Goal: Task Accomplishment & Management: Use online tool/utility

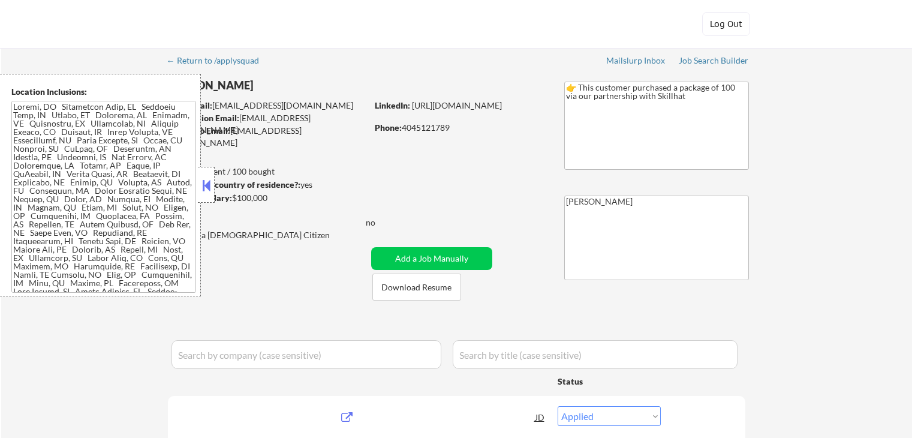
select select ""applied""
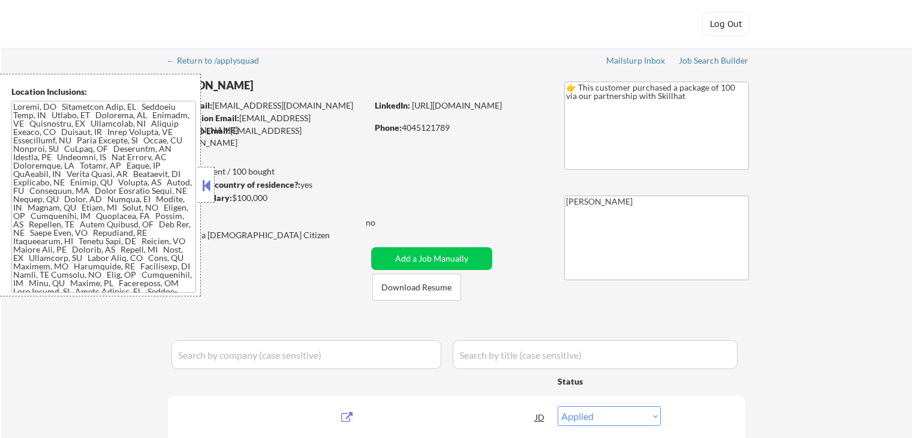
select select ""applied""
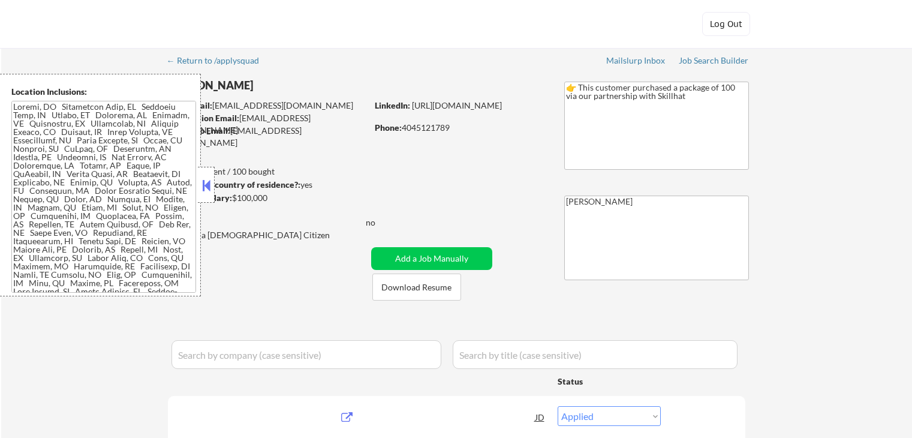
select select ""applied""
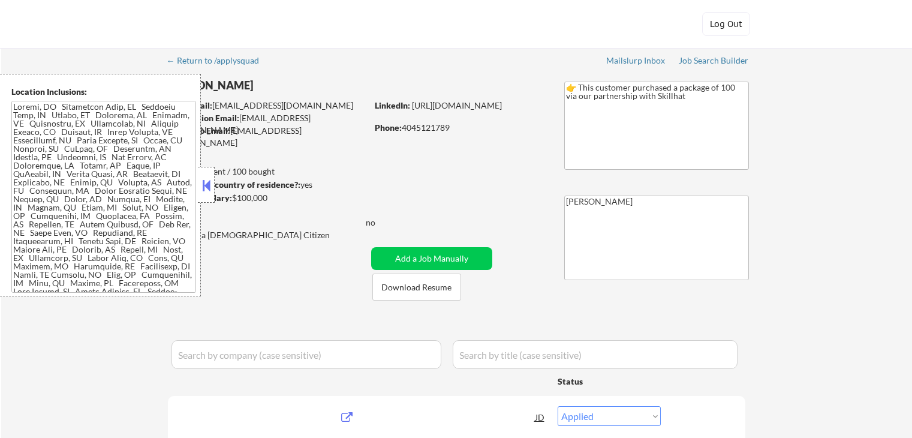
select select ""applied""
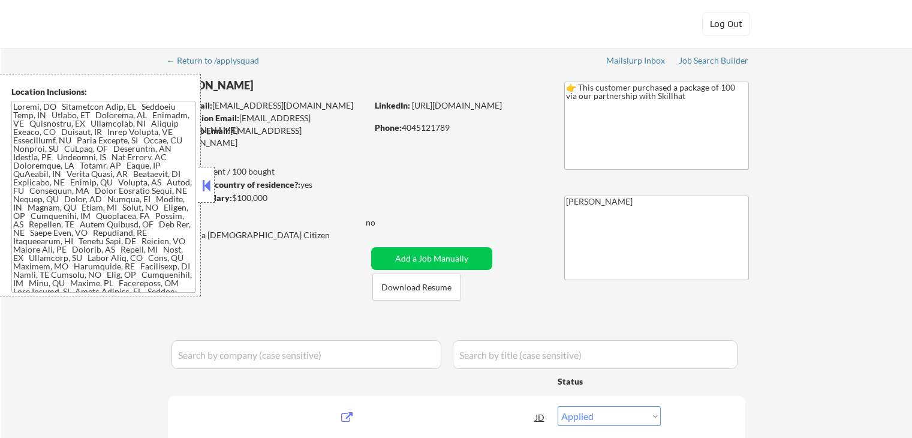
select select ""applied""
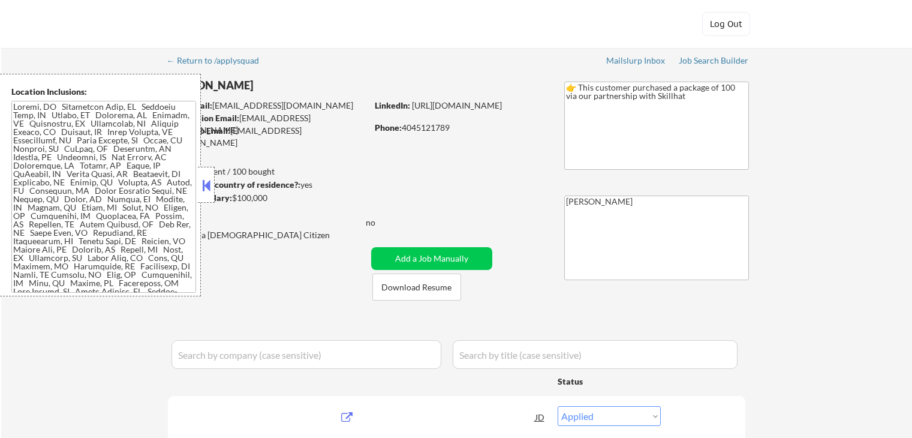
select select ""applied""
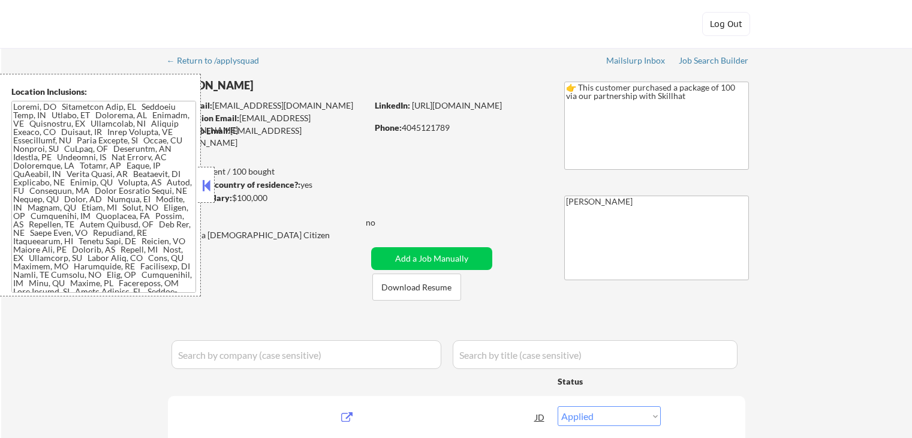
select select ""applied""
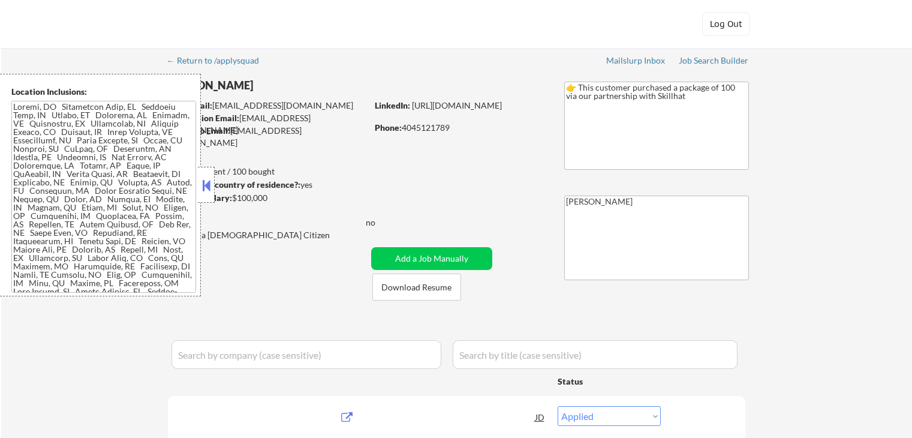
select select ""applied""
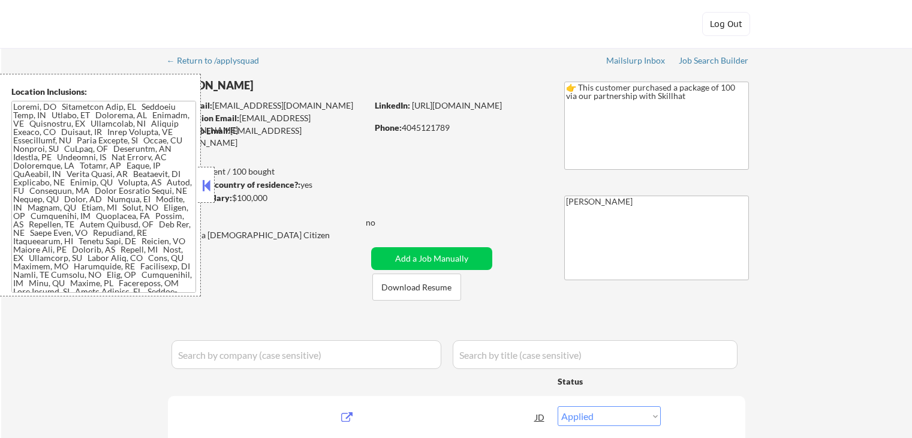
select select ""excluded""
select select ""excluded__expired_""
select select ""excluded""
select select ""pending""
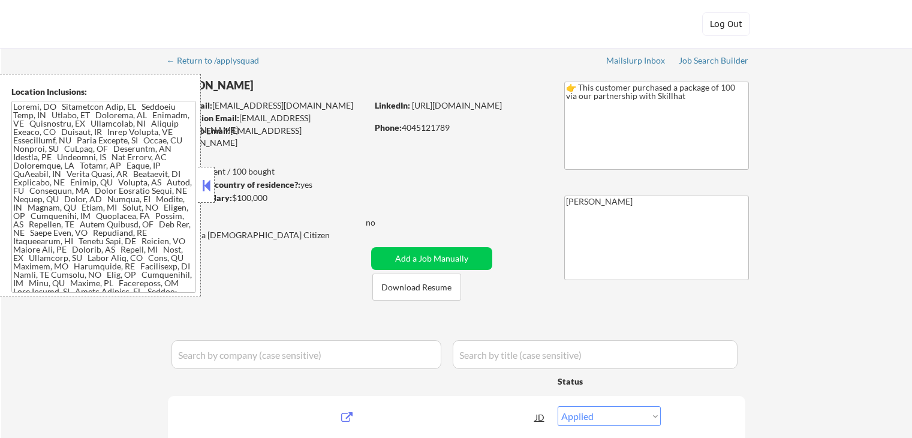
select select ""pending""
select select ""excluded""
select select ""excluded__expired_""
select select ""pending""
select select ""excluded__expired_""
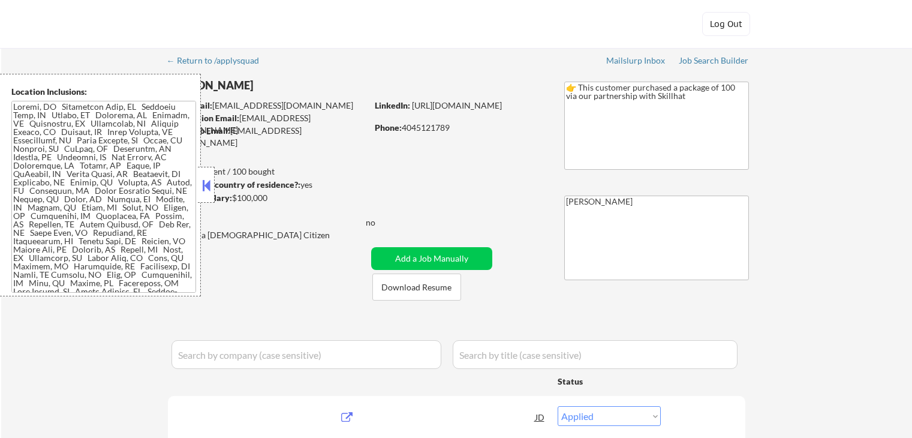
select select ""excluded__expired_""
select select ""pending""
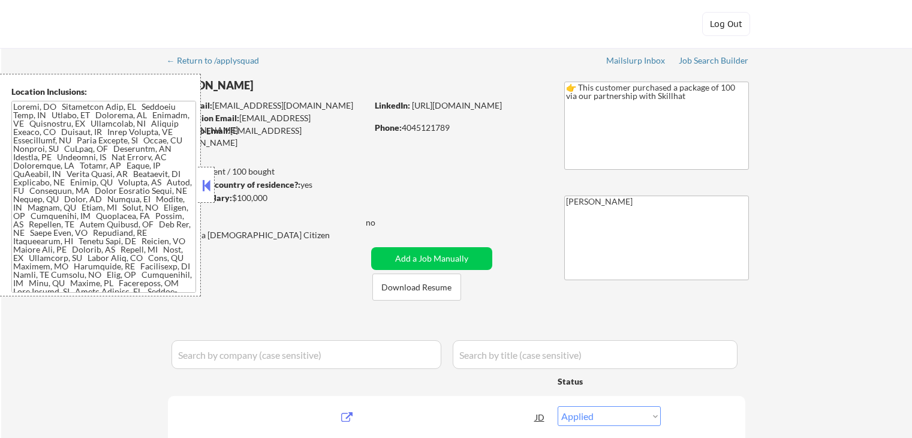
select select ""pending""
select select ""excluded__expired_""
select select ""pending""
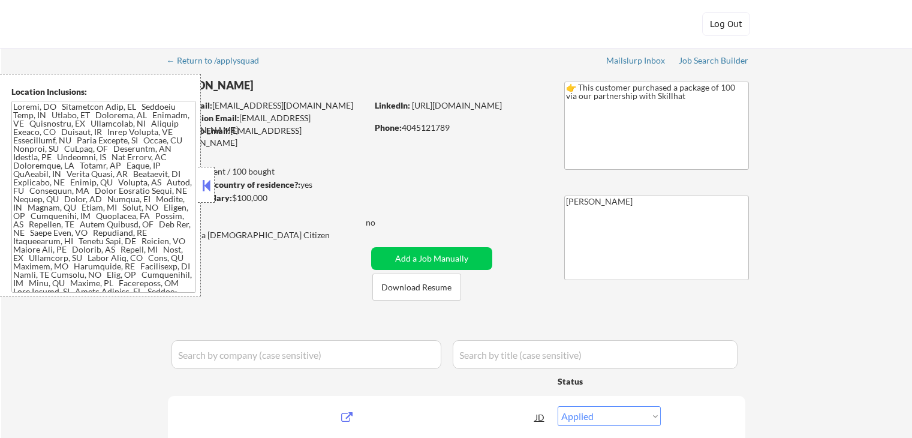
select select ""excluded__expired_""
select select ""pending""
select select ""excluded__expired_""
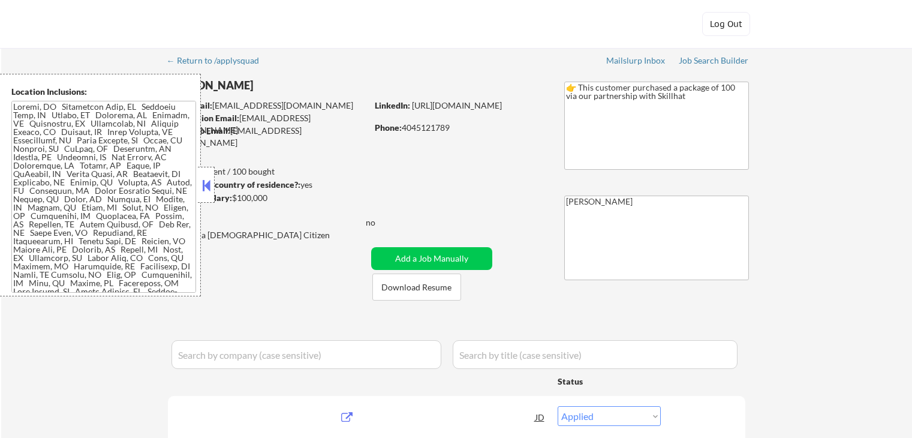
select select ""pending""
select select ""excluded__expired_""
select select ""pending""
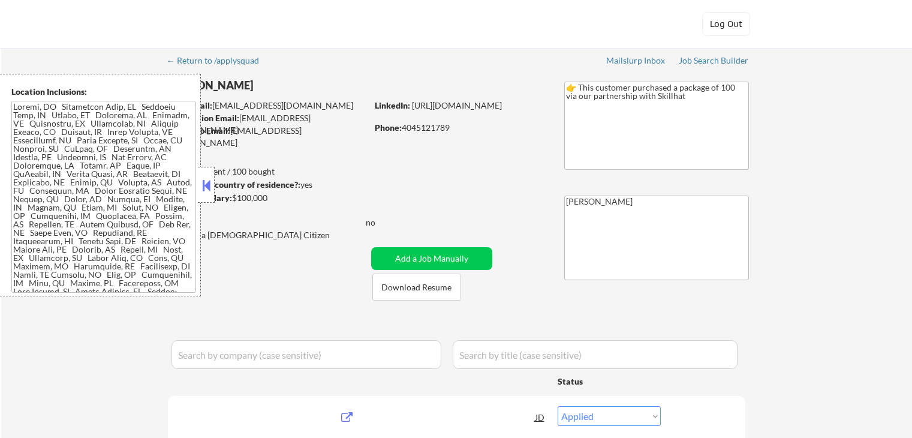
select select ""pending""
select select ""excluded__expired_""
select select ""pending""
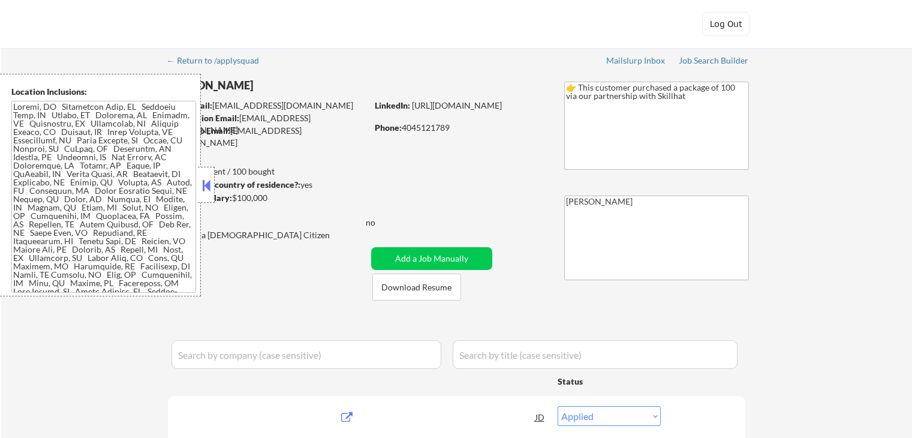
select select ""pending""
select select ""excluded""
select select ""pending""
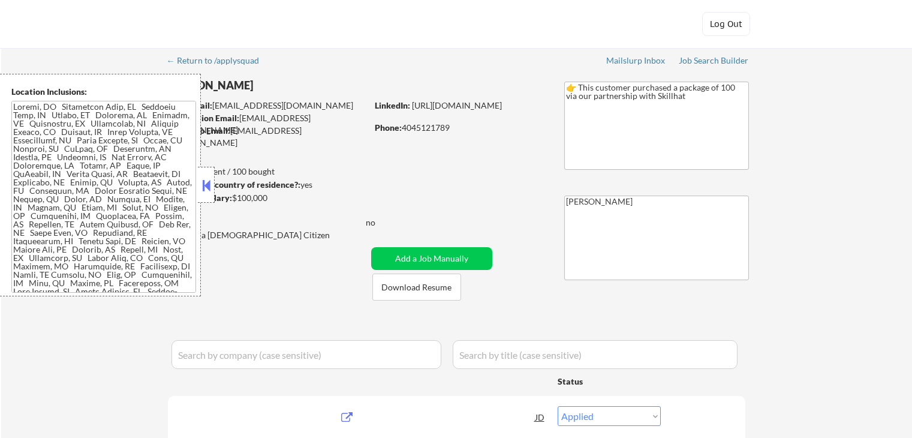
select select ""excluded__blocklist_""
select select ""pending""
select select ""excluded""
select select ""pending""
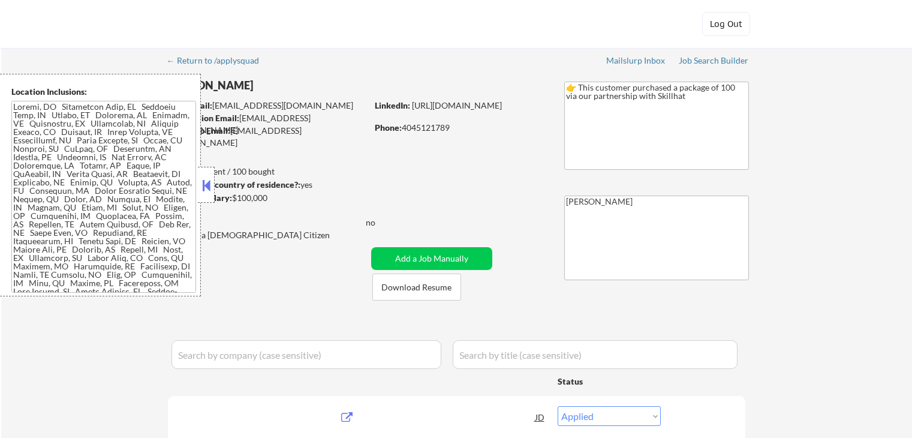
select select ""excluded__salary_""
select select ""pending""
select select ""excluded""
select select ""excluded__expired_""
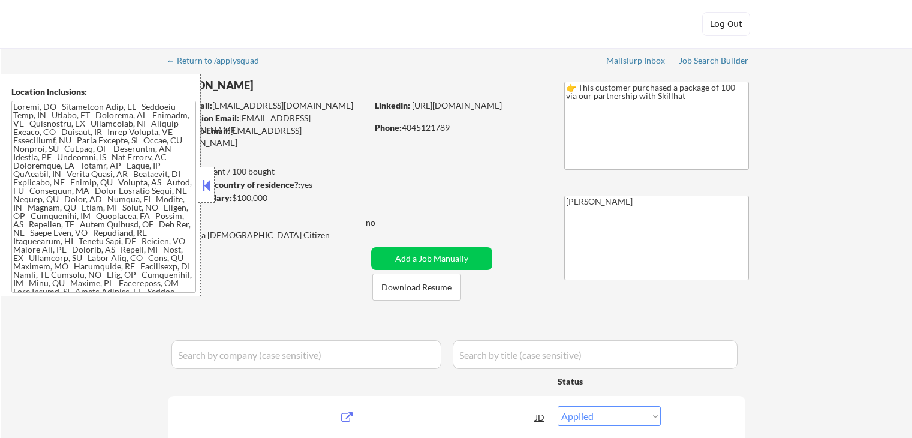
select select ""pending""
select select ""excluded__expired_""
select select ""pending""
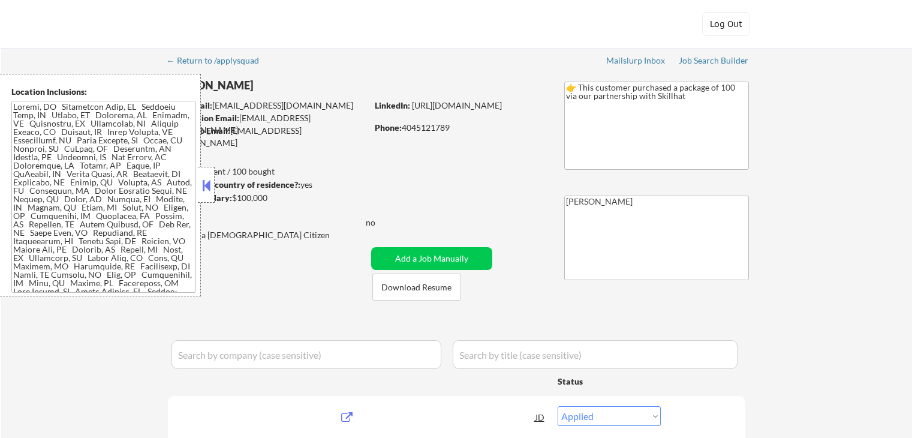
select select ""pending""
select select ""excluded__bad_match_""
select select ""pending""
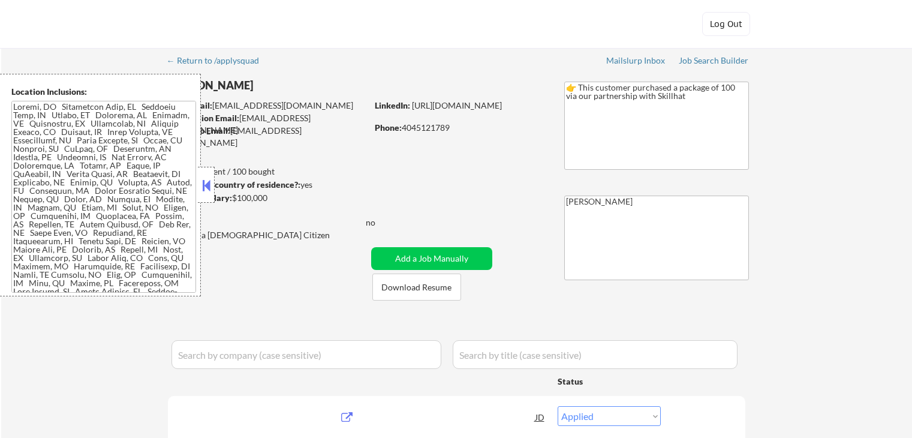
scroll to position [180, 0]
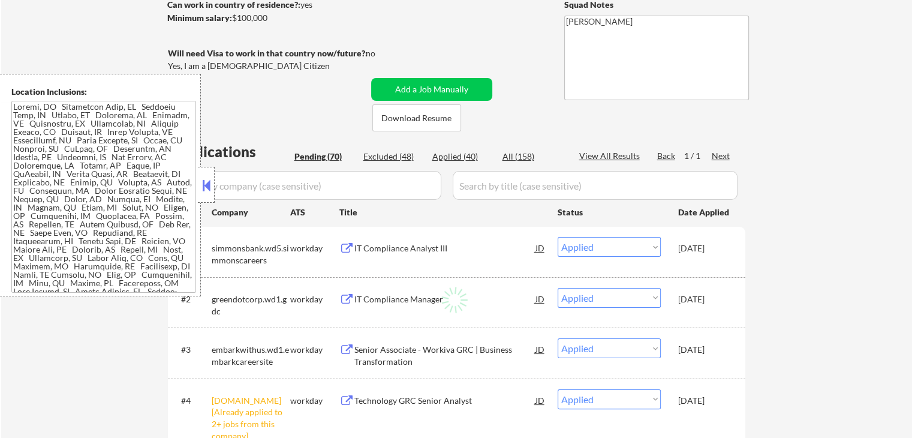
select select ""pending""
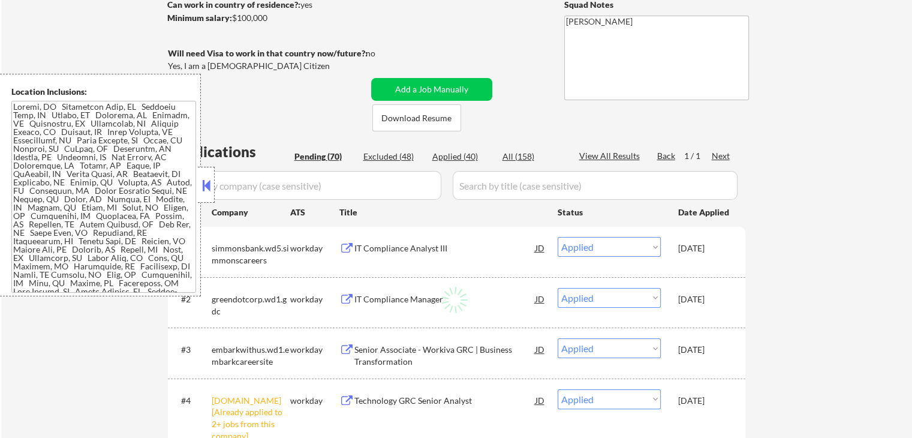
select select ""pending""
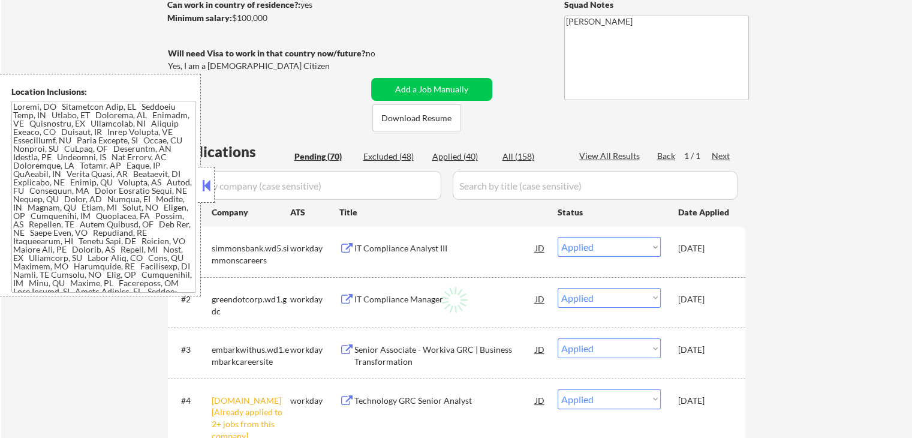
select select ""pending""
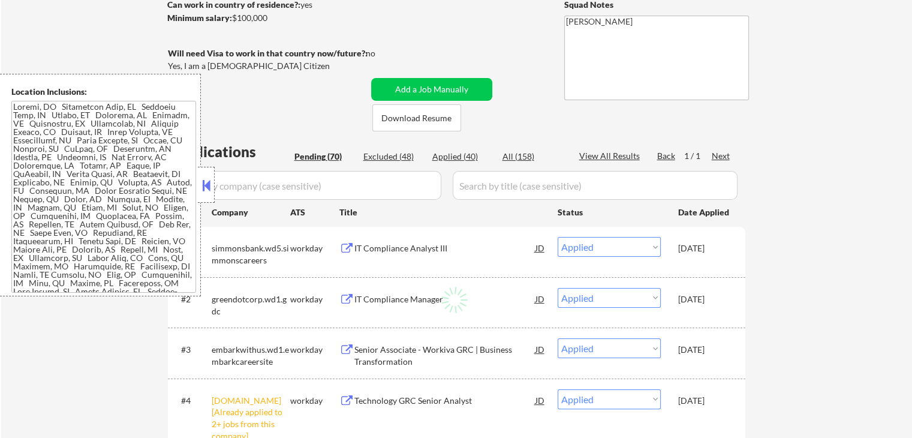
select select ""pending""
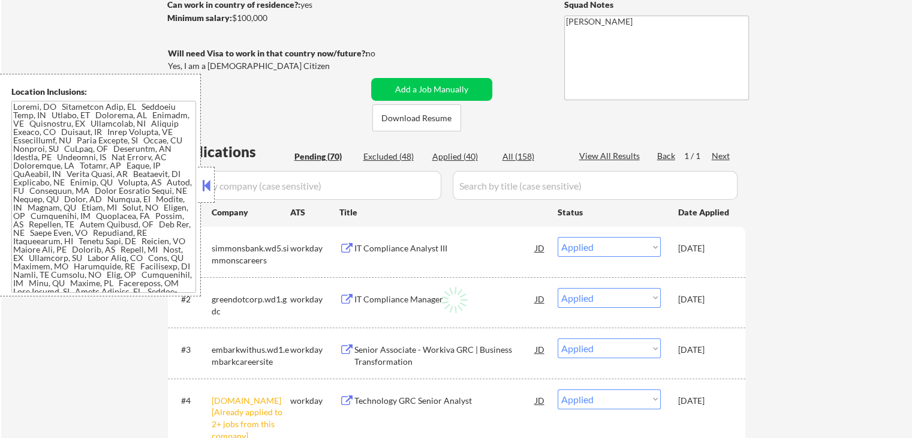
select select ""pending""
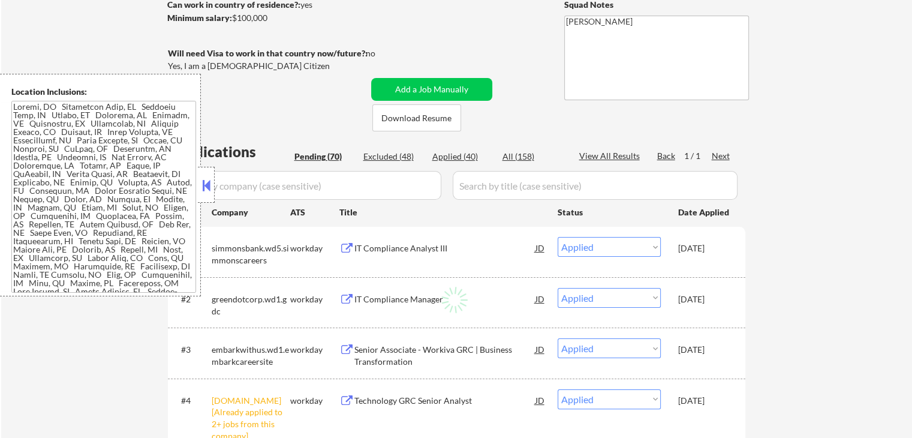
select select ""pending""
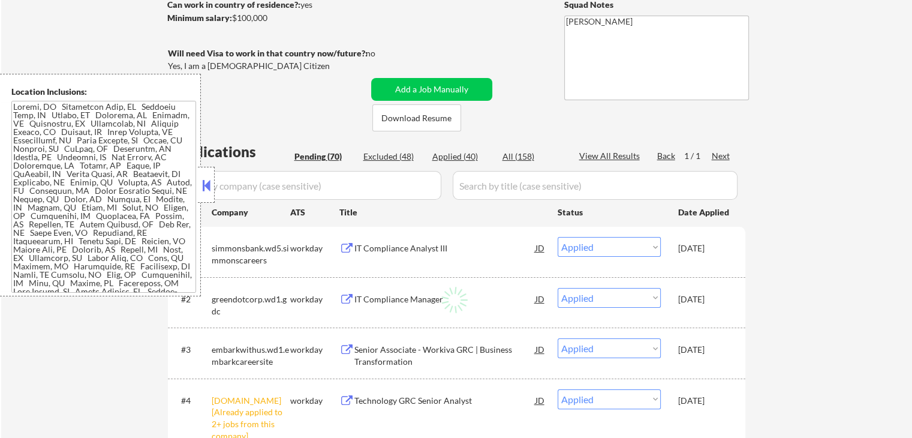
select select ""pending""
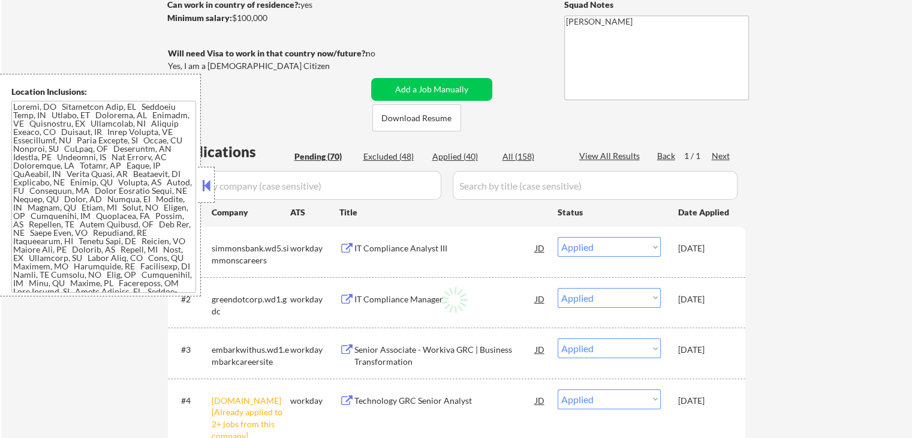
select select ""pending""
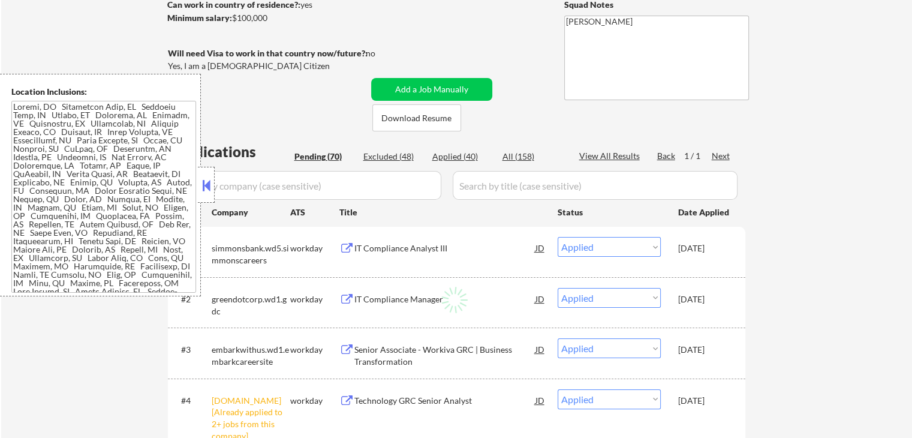
select select ""pending""
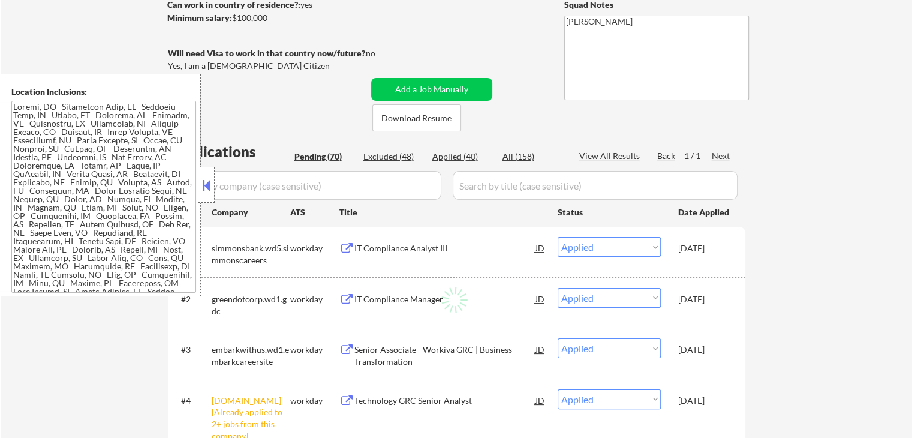
select select ""pending""
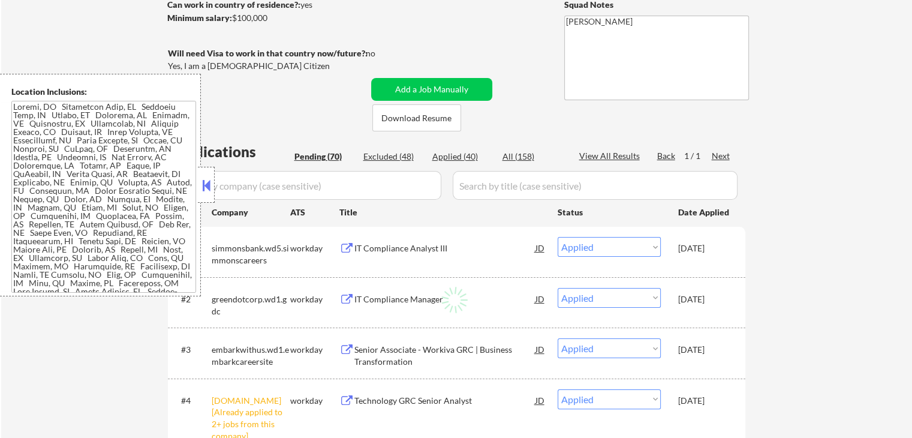
select select ""pending""
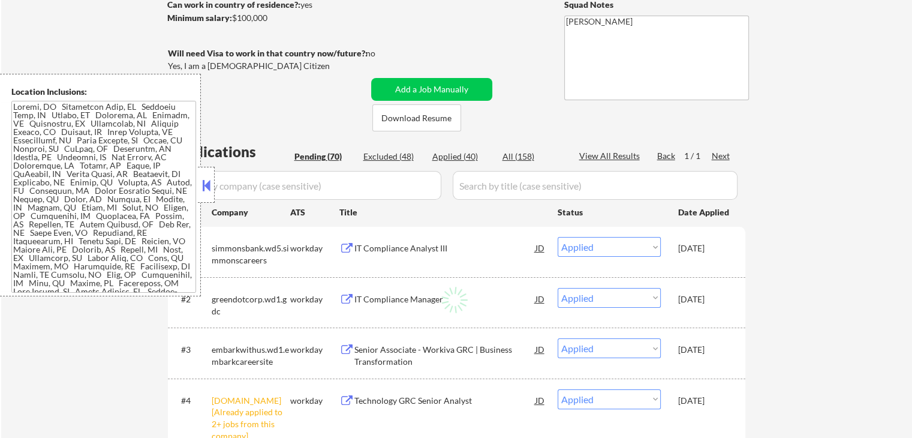
select select ""pending""
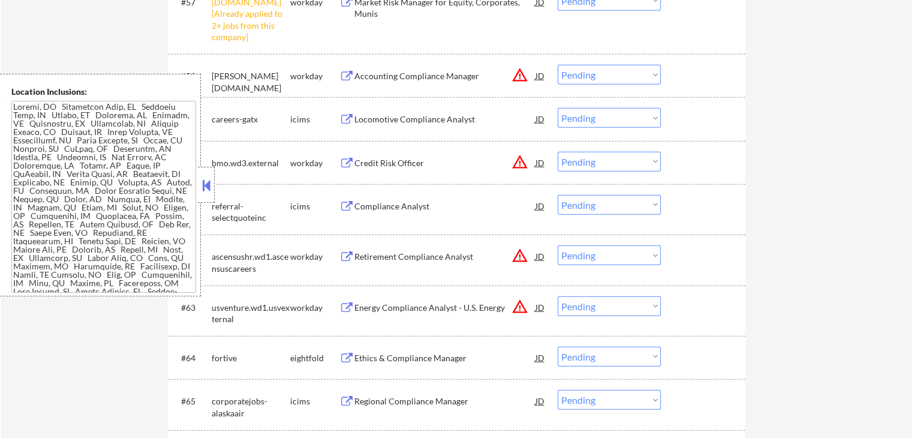
scroll to position [3119, 0]
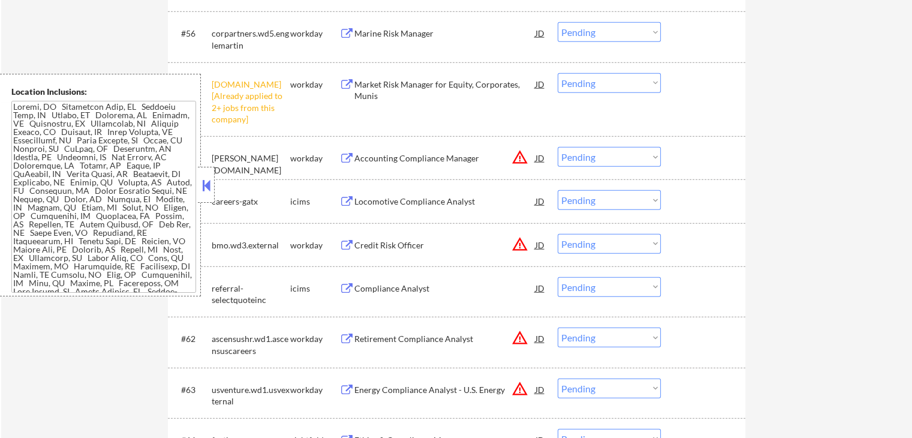
click at [612, 83] on select "Choose an option... Pending Applied Excluded (Questions) Excluded (Expired) Exc…" at bounding box center [609, 83] width 103 height 20
click at [558, 73] on select "Choose an option... Pending Applied Excluded (Questions) Excluded (Expired) Exc…" at bounding box center [609, 83] width 103 height 20
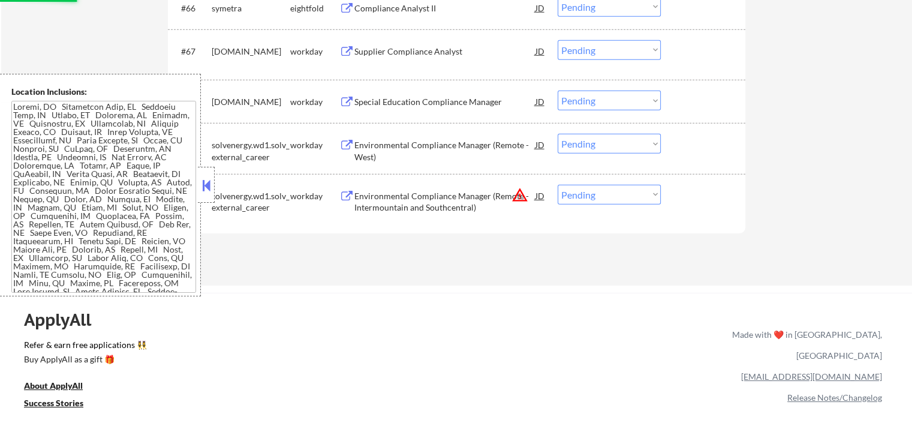
scroll to position [3538, 0]
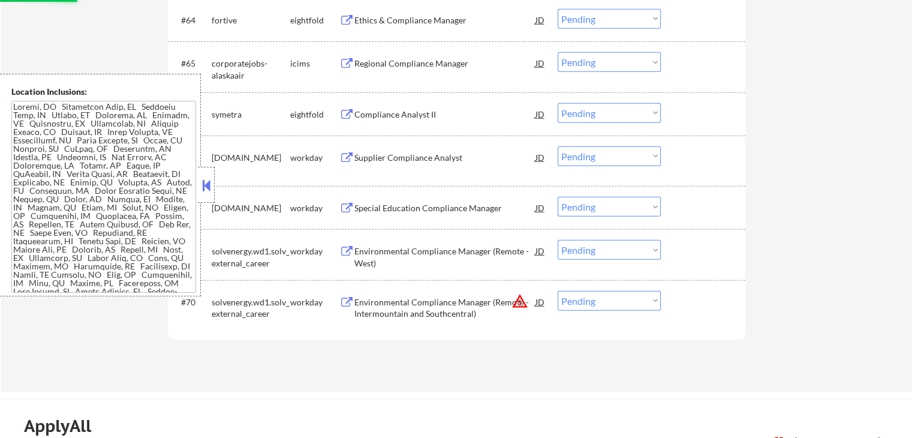
select select ""pending""
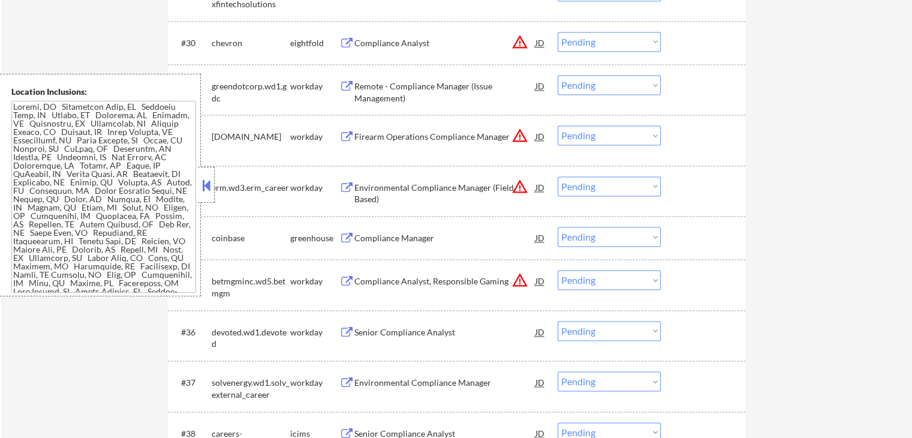
scroll to position [1799, 0]
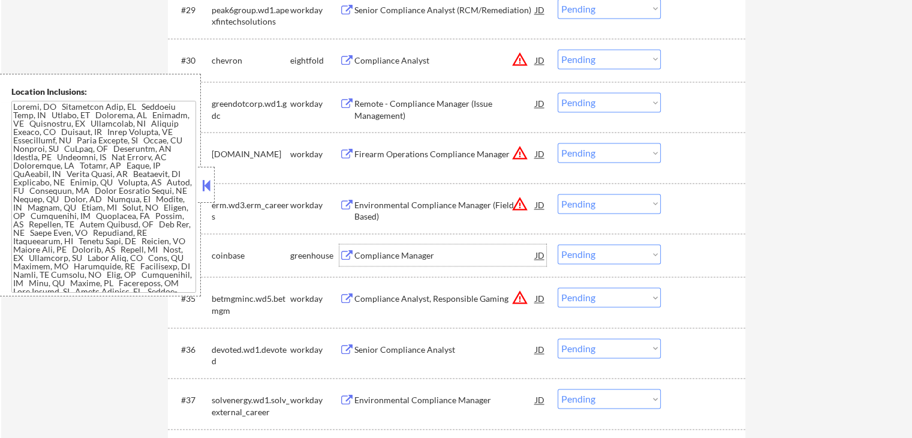
click at [358, 255] on div "Compliance Manager" at bounding box center [444, 255] width 181 height 12
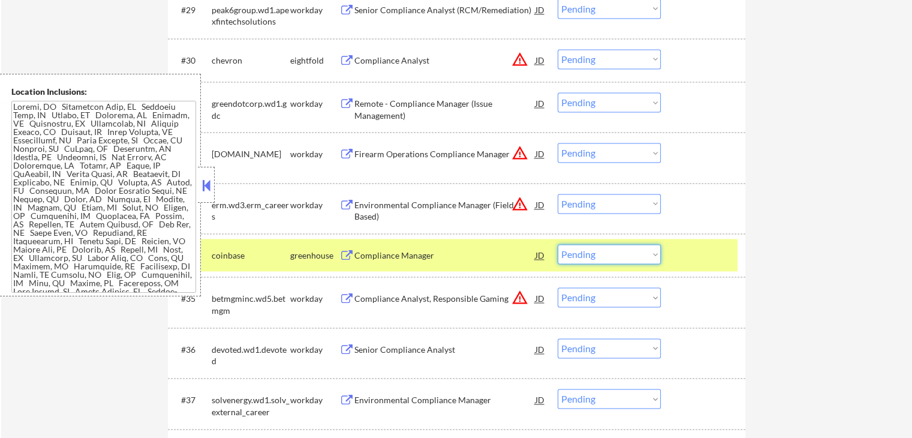
click at [617, 260] on select "Choose an option... Pending Applied Excluded (Questions) Excluded (Expired) Exc…" at bounding box center [609, 254] width 103 height 20
click at [558, 244] on select "Choose an option... Pending Applied Excluded (Questions) Excluded (Expired) Exc…" at bounding box center [609, 254] width 103 height 20
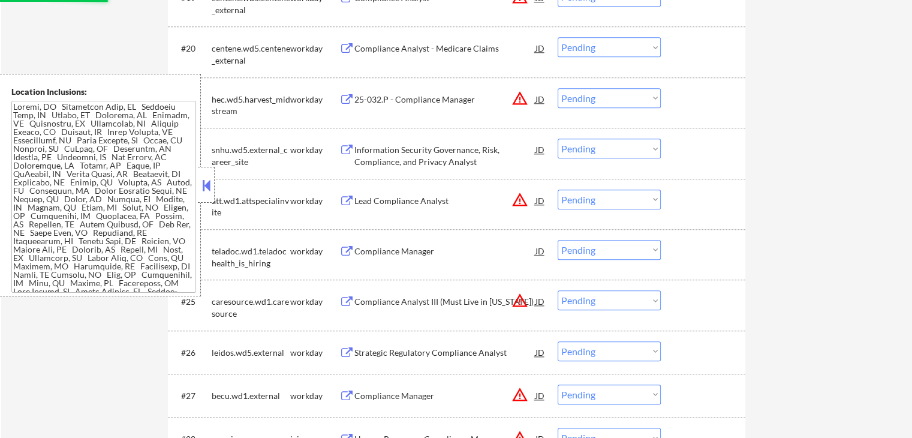
select select ""pending""
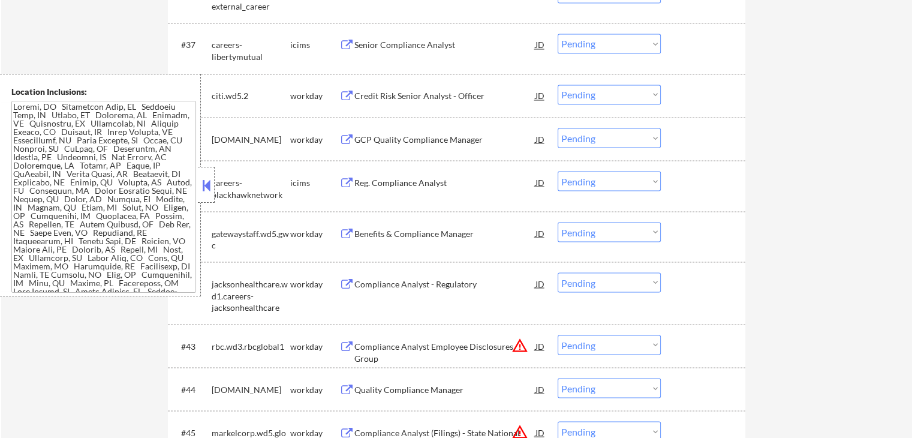
scroll to position [2159, 0]
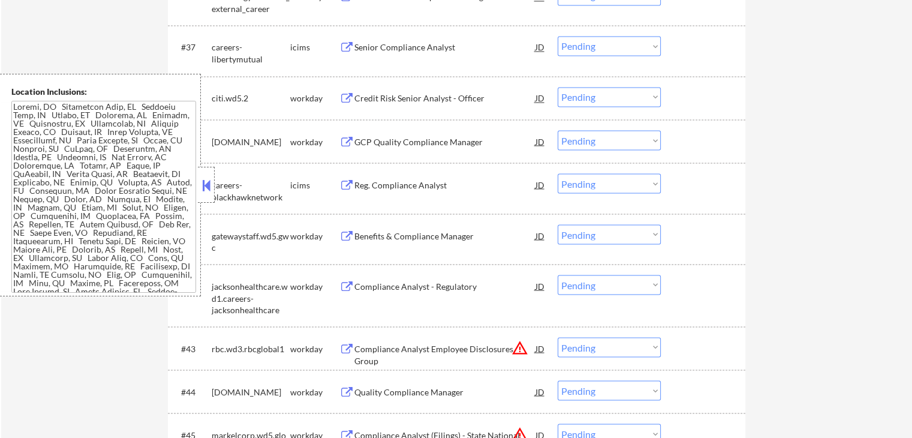
click at [375, 240] on div "Benefits & Compliance Manager" at bounding box center [444, 236] width 181 height 12
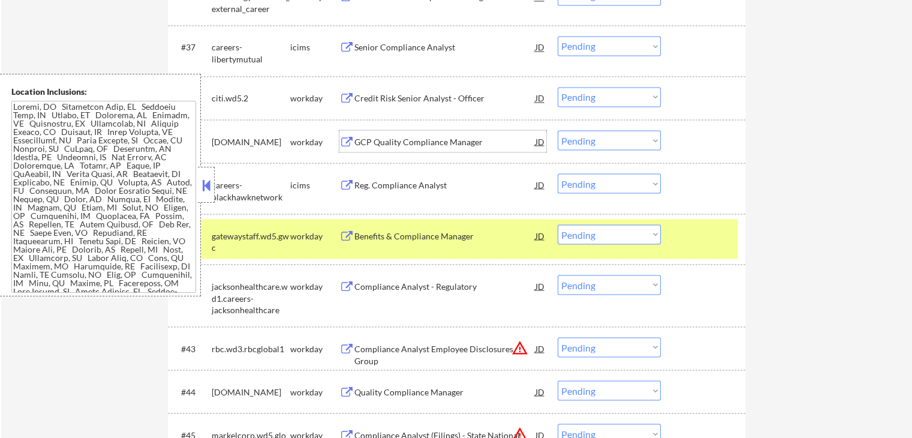
click at [369, 142] on div "GCP Quality Compliance Manager" at bounding box center [444, 142] width 181 height 12
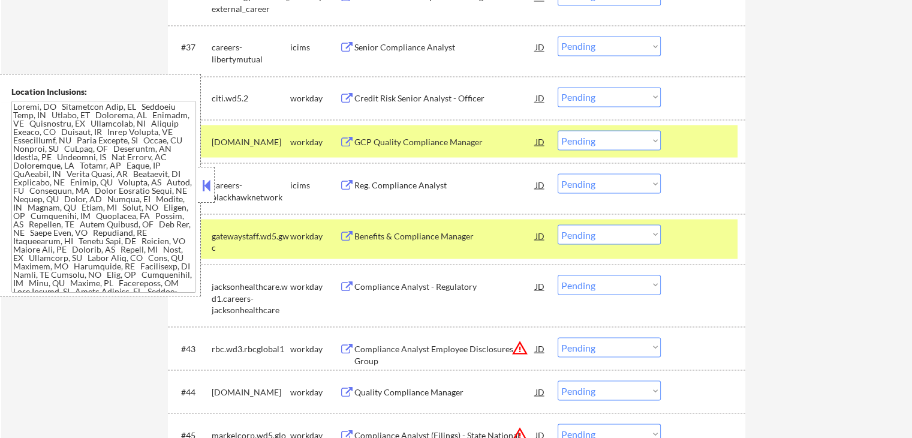
click at [368, 286] on div "Compliance Analyst - Regulatory" at bounding box center [444, 286] width 181 height 12
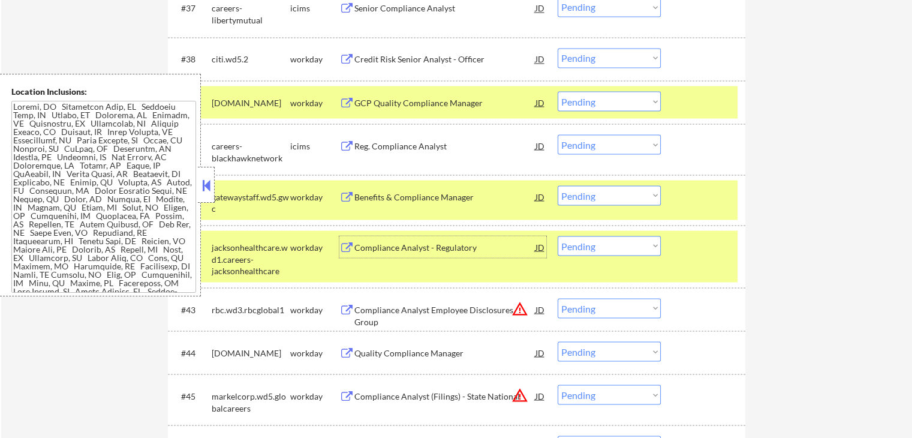
scroll to position [2219, 0]
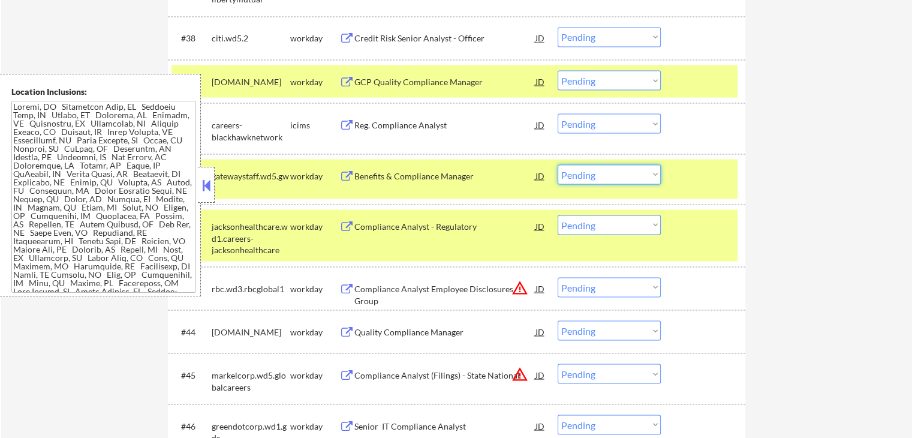
click at [605, 176] on select "Choose an option... Pending Applied Excluded (Questions) Excluded (Expired) Exc…" at bounding box center [609, 174] width 103 height 20
click at [558, 164] on select "Choose an option... Pending Applied Excluded (Questions) Excluded (Expired) Exc…" at bounding box center [609, 174] width 103 height 20
select select ""pending""
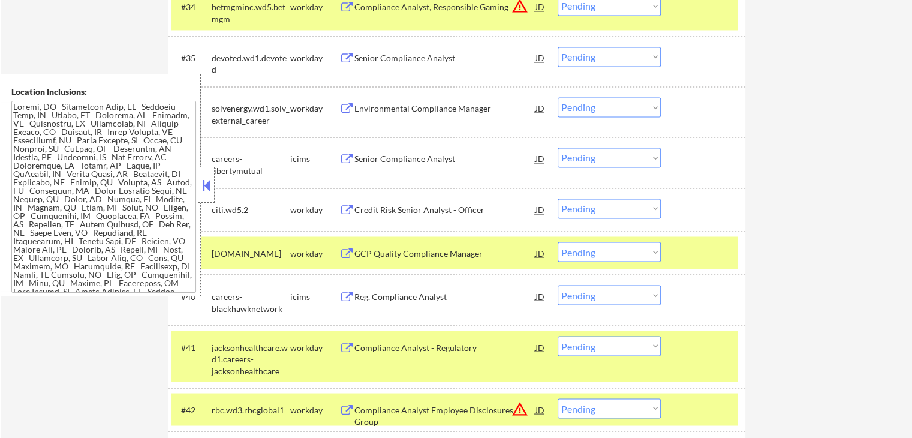
scroll to position [2167, 0]
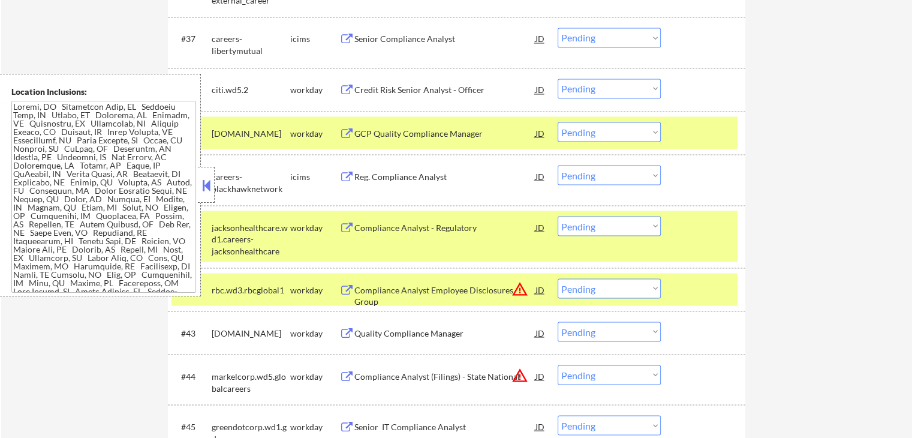
drag, startPoint x: 597, startPoint y: 131, endPoint x: 597, endPoint y: 139, distance: 8.4
click at [597, 131] on select "Choose an option... Pending Applied Excluded (Questions) Excluded (Expired) Exc…" at bounding box center [609, 132] width 103 height 20
click at [558, 122] on select "Choose an option... Pending Applied Excluded (Questions) Excluded (Expired) Exc…" at bounding box center [609, 132] width 103 height 20
select select ""pending""
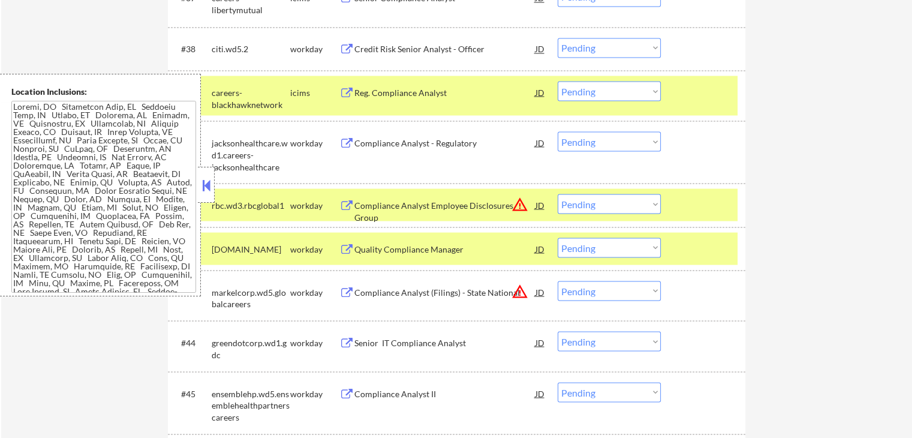
scroll to position [2227, 0]
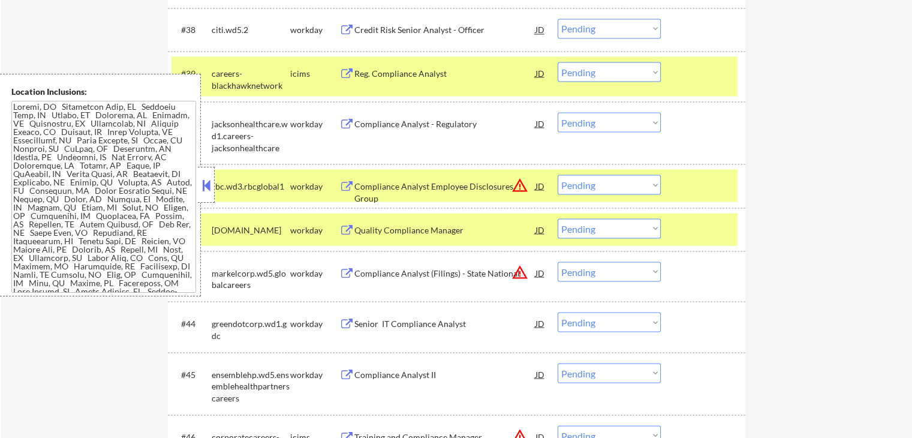
drag, startPoint x: 599, startPoint y: 118, endPoint x: 599, endPoint y: 124, distance: 6.0
click at [599, 118] on select "Choose an option... Pending Applied Excluded (Questions) Excluded (Expired) Exc…" at bounding box center [609, 122] width 103 height 20
click at [558, 112] on select "Choose an option... Pending Applied Excluded (Questions) Excluded (Expired) Exc…" at bounding box center [609, 122] width 103 height 20
select select ""pending""
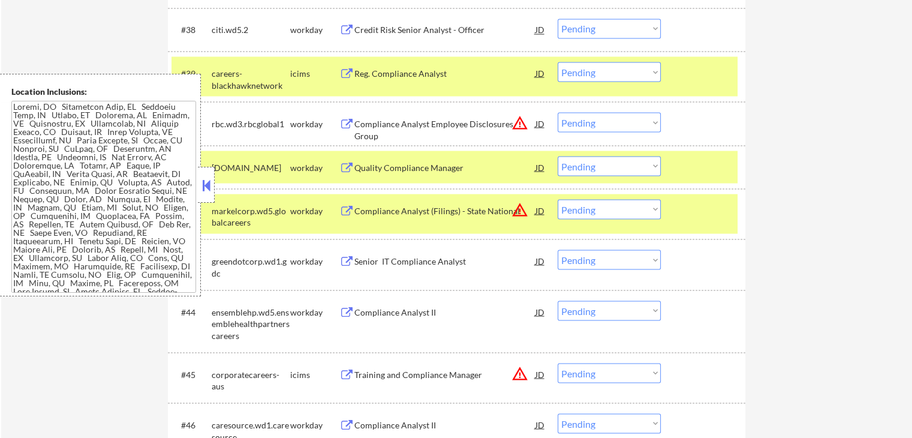
click at [408, 262] on div "Senior IT Compliance Analyst" at bounding box center [444, 261] width 181 height 12
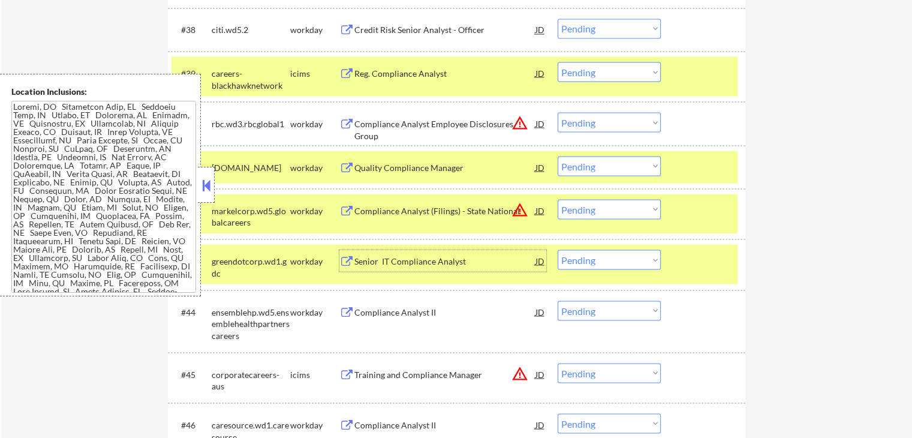
click at [368, 308] on div "Compliance Analyst II" at bounding box center [444, 312] width 181 height 12
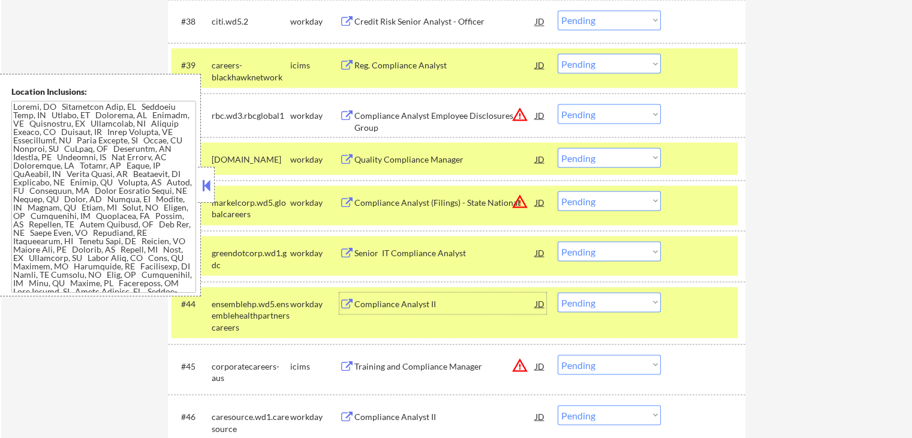
scroll to position [2287, 0]
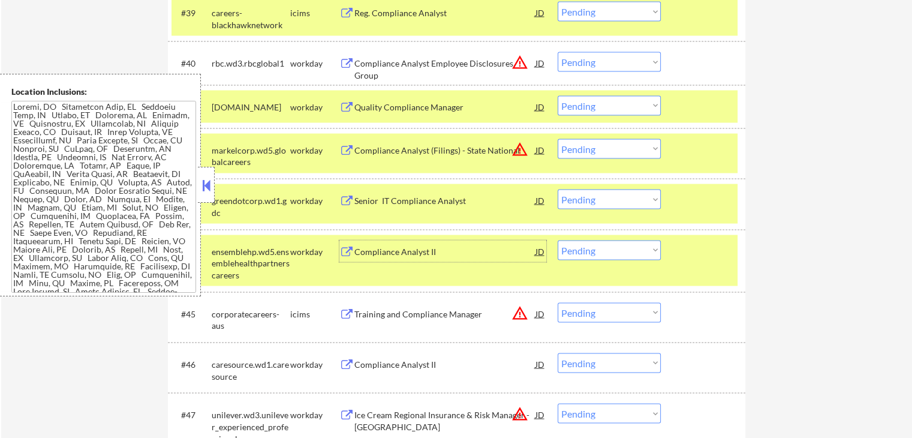
drag, startPoint x: 601, startPoint y: 249, endPoint x: 602, endPoint y: 256, distance: 7.3
click at [601, 249] on select "Choose an option... Pending Applied Excluded (Questions) Excluded (Expired) Exc…" at bounding box center [609, 250] width 103 height 20
click at [558, 240] on select "Choose an option... Pending Applied Excluded (Questions) Excluded (Expired) Exc…" at bounding box center [609, 250] width 103 height 20
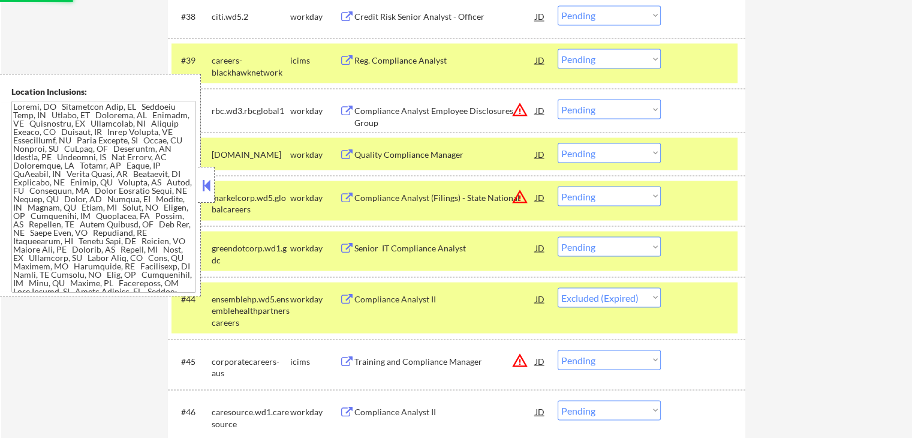
scroll to position [2167, 0]
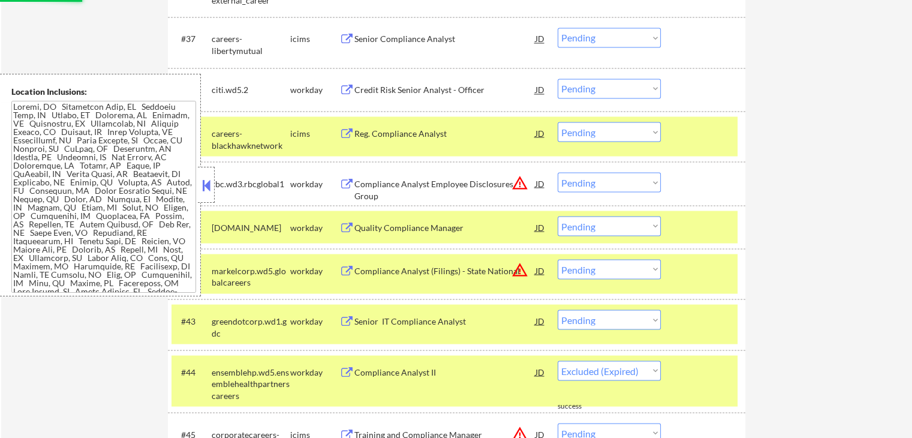
select select ""pending""
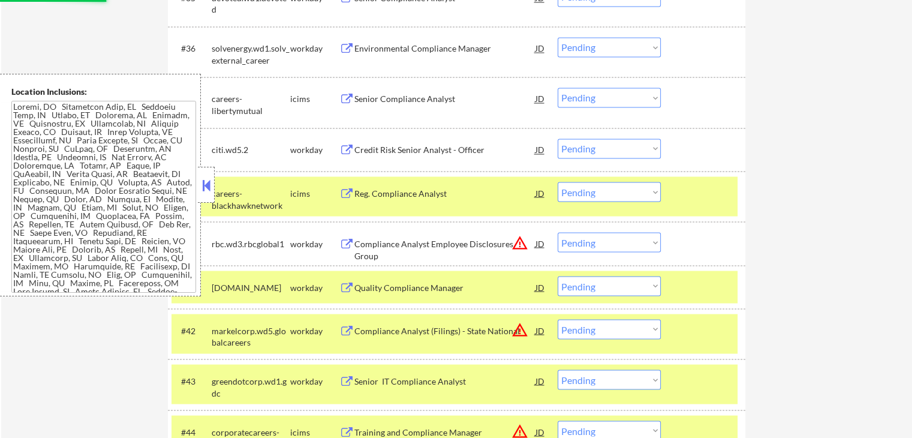
scroll to position [2048, 0]
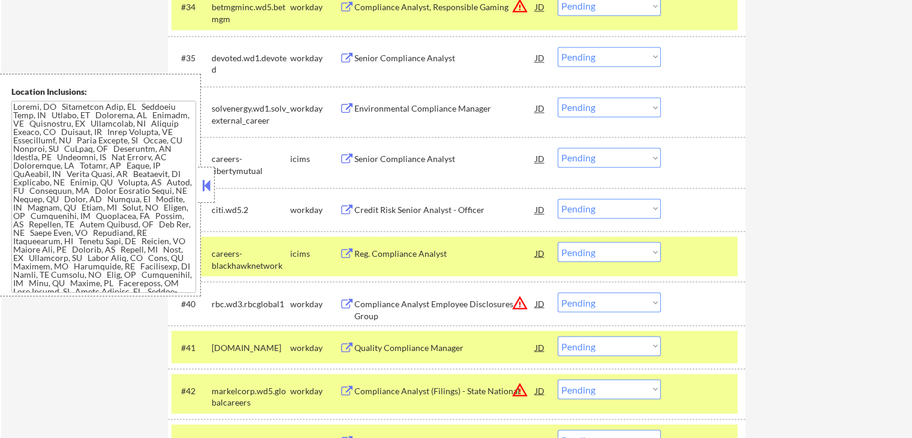
click at [391, 109] on div "Environmental Compliance Manager" at bounding box center [444, 109] width 181 height 12
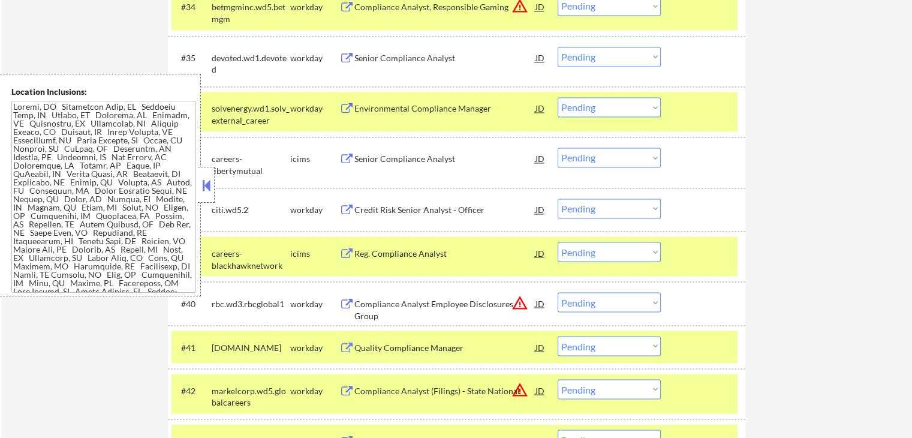
click at [359, 58] on div "Senior Compliance Analyst" at bounding box center [444, 58] width 181 height 12
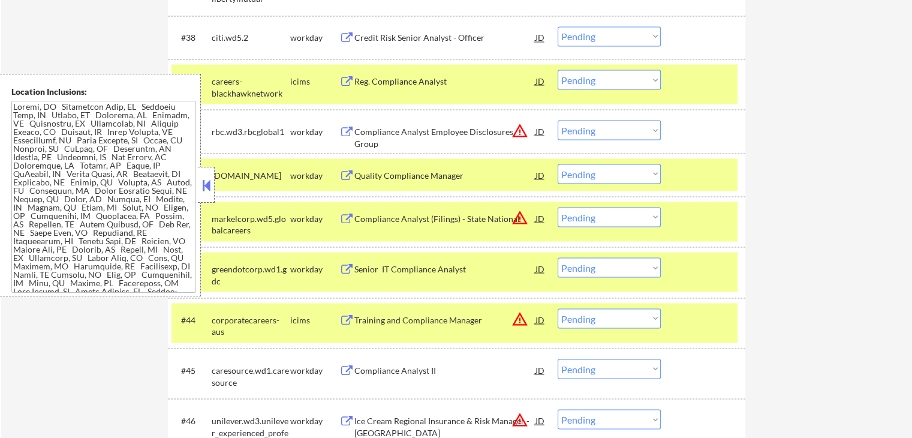
scroll to position [2227, 0]
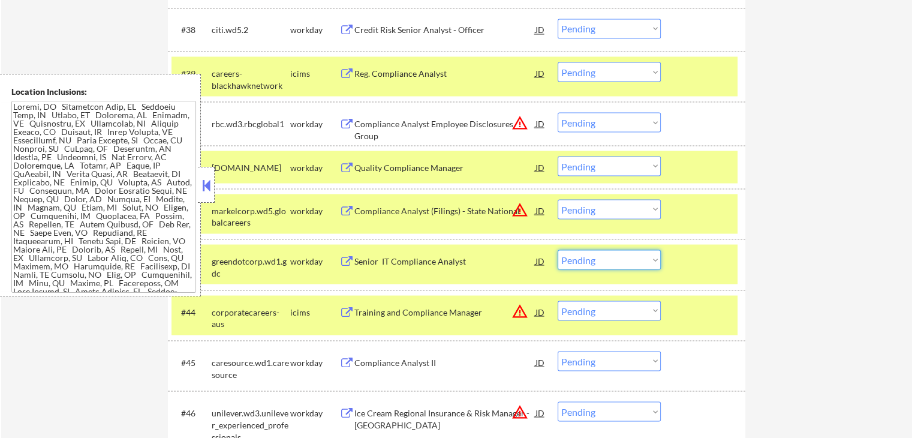
click at [579, 260] on select "Choose an option... Pending Applied Excluded (Questions) Excluded (Expired) Exc…" at bounding box center [609, 259] width 103 height 20
click at [558, 249] on select "Choose an option... Pending Applied Excluded (Questions) Excluded (Expired) Exc…" at bounding box center [609, 259] width 103 height 20
select select ""pending""
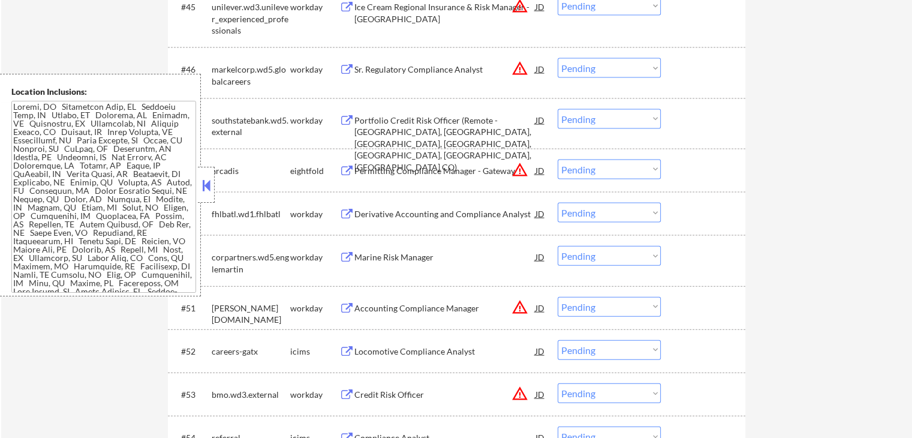
scroll to position [2587, 0]
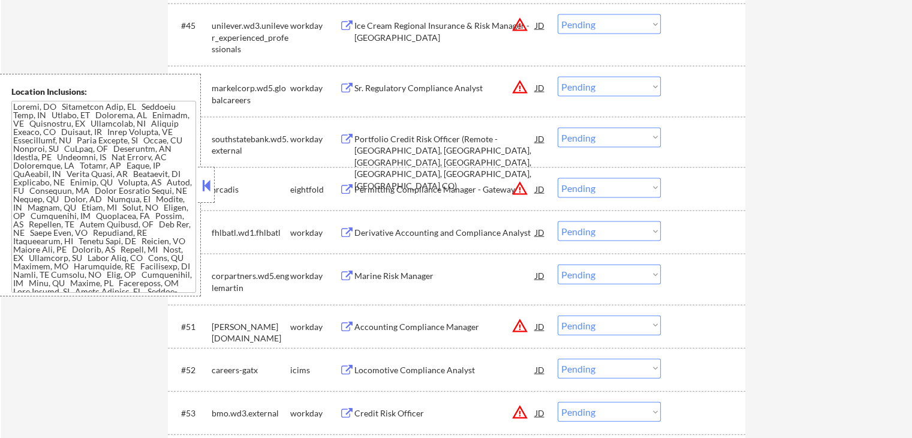
click at [208, 185] on button at bounding box center [206, 185] width 13 height 18
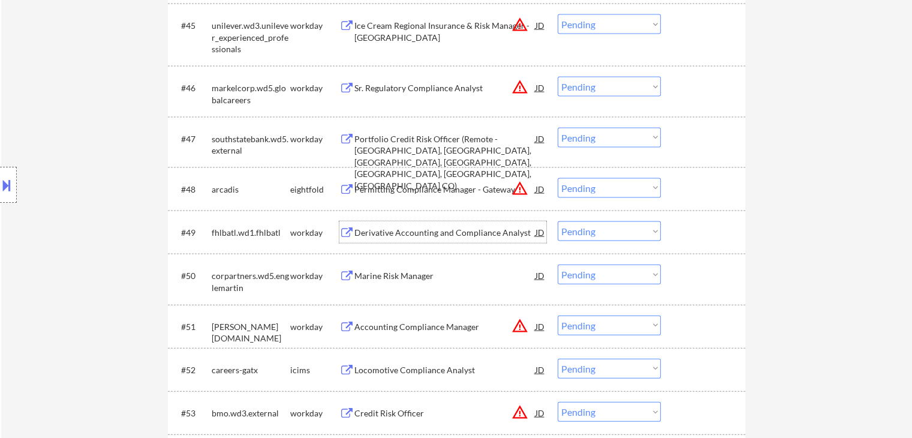
click at [368, 234] on div "Derivative Accounting and Compliance Analyst" at bounding box center [444, 233] width 181 height 12
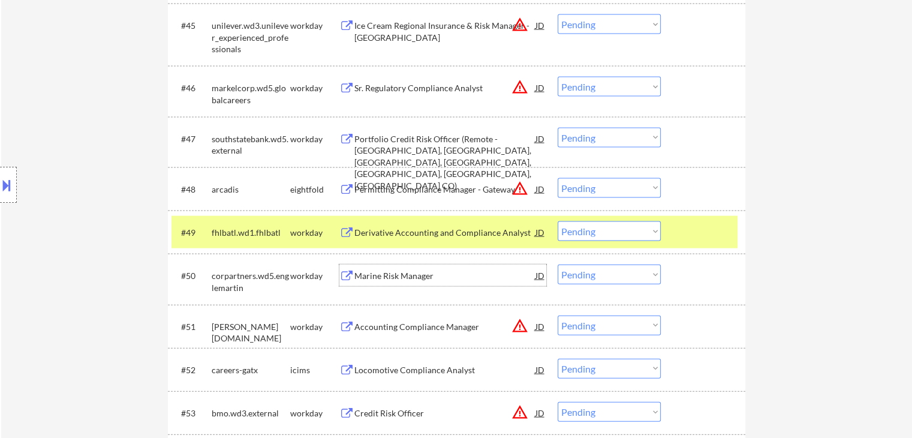
click at [371, 270] on div "Marine Risk Manager" at bounding box center [444, 276] width 181 height 12
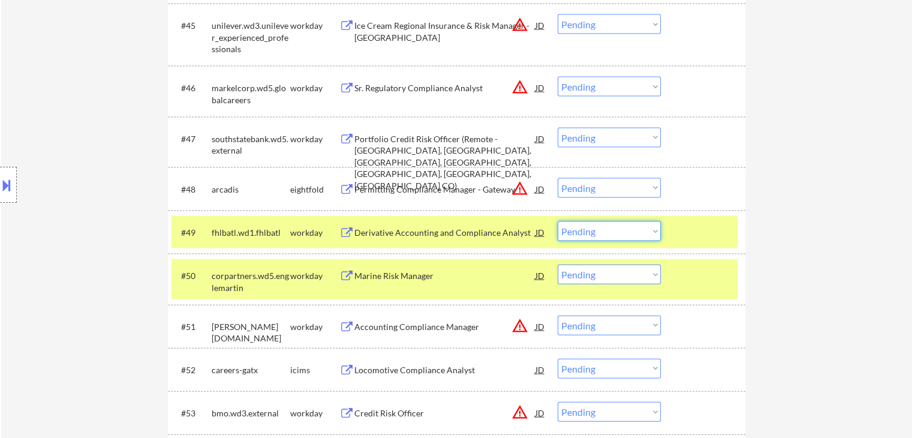
click at [599, 226] on select "Choose an option... Pending Applied Excluded (Questions) Excluded (Expired) Exc…" at bounding box center [609, 231] width 103 height 20
click at [558, 221] on select "Choose an option... Pending Applied Excluded (Questions) Excluded (Expired) Exc…" at bounding box center [609, 231] width 103 height 20
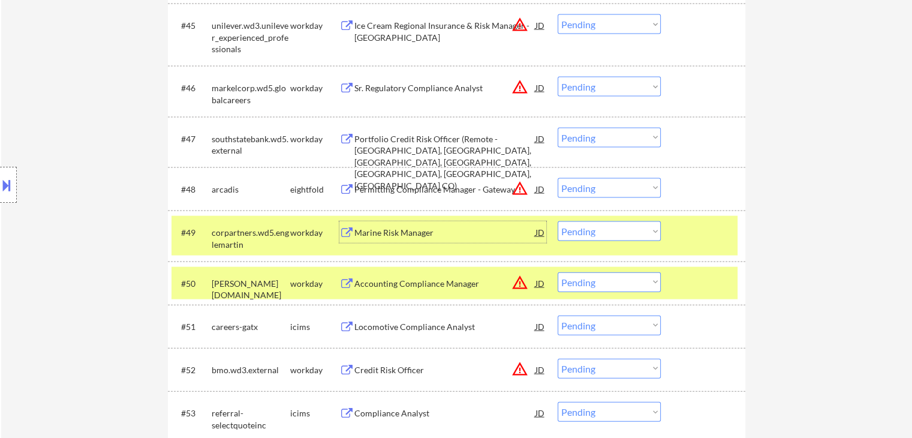
click at [432, 226] on div "Marine Risk Manager" at bounding box center [444, 232] width 181 height 22
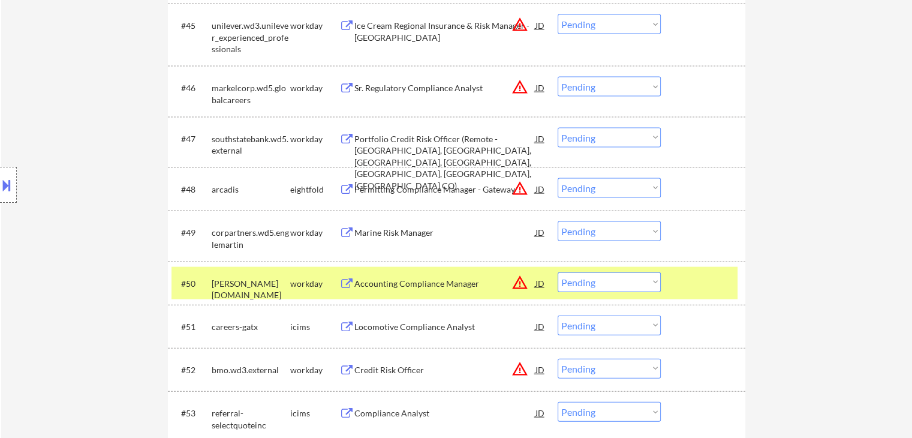
click at [1, 177] on button at bounding box center [6, 185] width 13 height 20
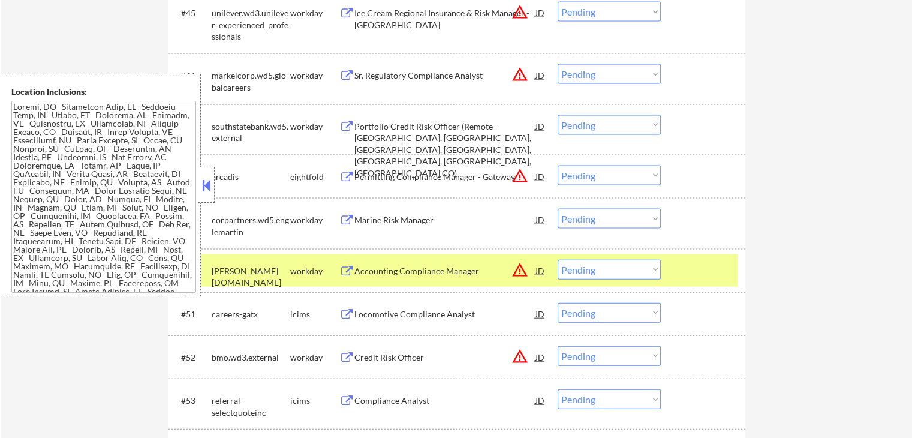
scroll to position [2579, 0]
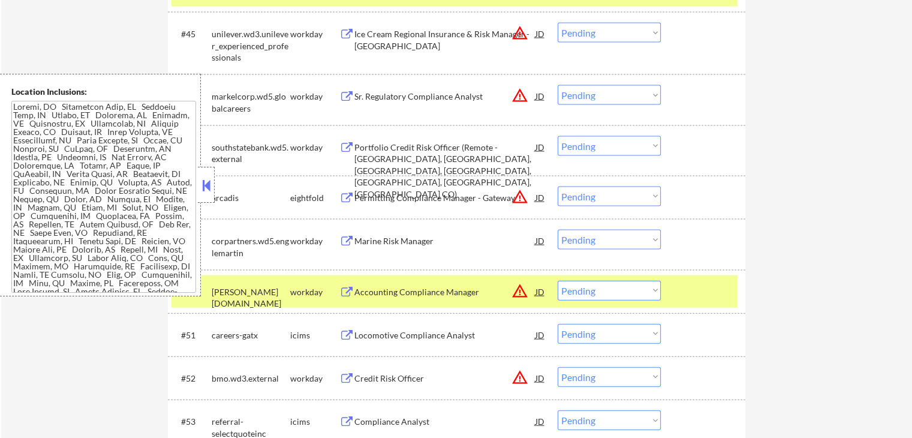
drag, startPoint x: 590, startPoint y: 238, endPoint x: 596, endPoint y: 248, distance: 12.1
click at [591, 238] on select "Choose an option... Pending Applied Excluded (Questions) Excluded (Expired) Exc…" at bounding box center [609, 240] width 103 height 20
click at [558, 230] on select "Choose an option... Pending Applied Excluded (Questions) Excluded (Expired) Exc…" at bounding box center [609, 240] width 103 height 20
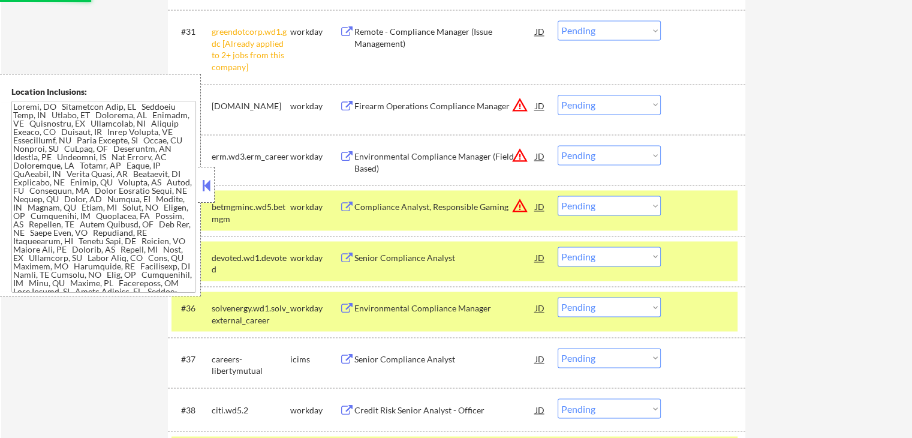
select select ""pending""
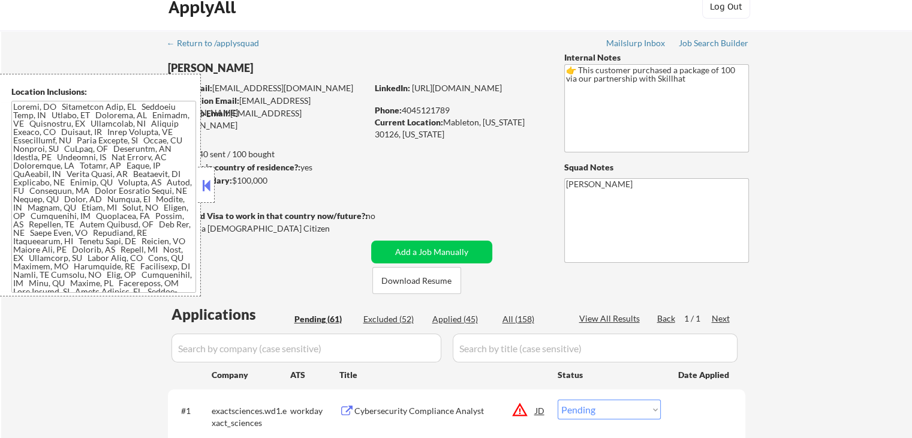
scroll to position [0, 0]
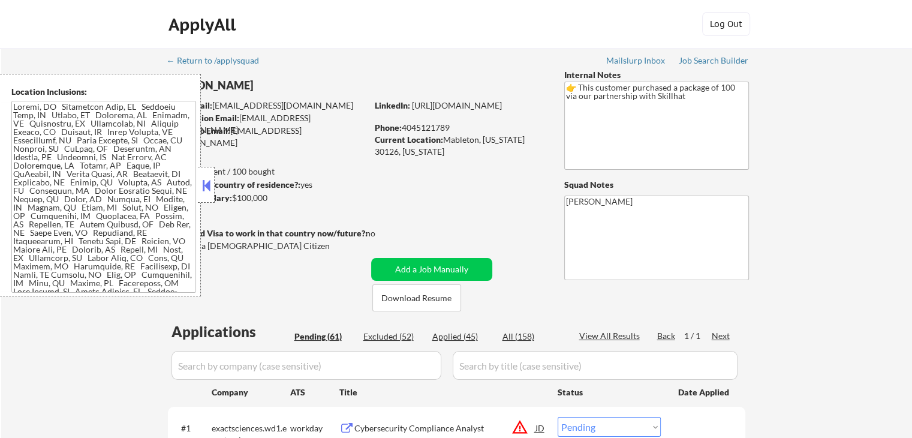
click at [202, 187] on button at bounding box center [206, 185] width 13 height 18
